Goal: Task Accomplishment & Management: Use online tool/utility

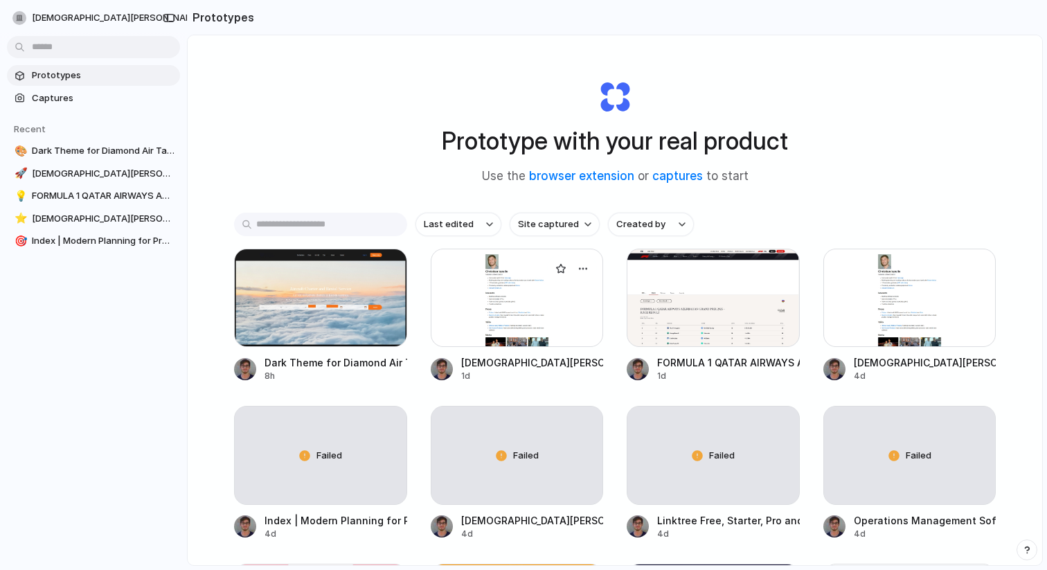
click at [490, 314] on div at bounding box center [517, 298] width 173 height 98
